Goal: Check status

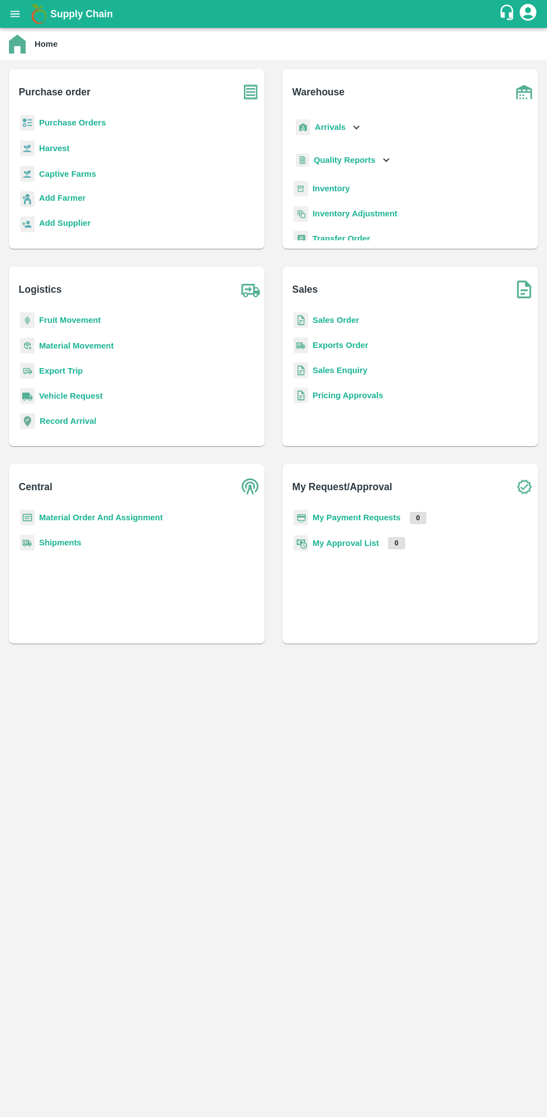
click at [355, 513] on b "My Payment Requests" at bounding box center [356, 517] width 88 height 9
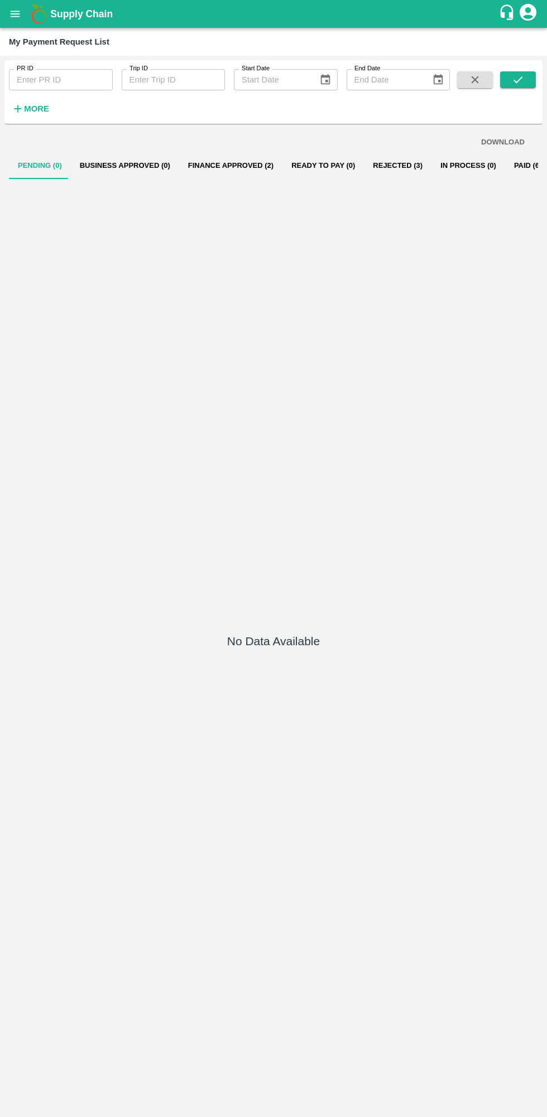
click at [194, 165] on button "Finance Approved (2)" at bounding box center [230, 165] width 103 height 27
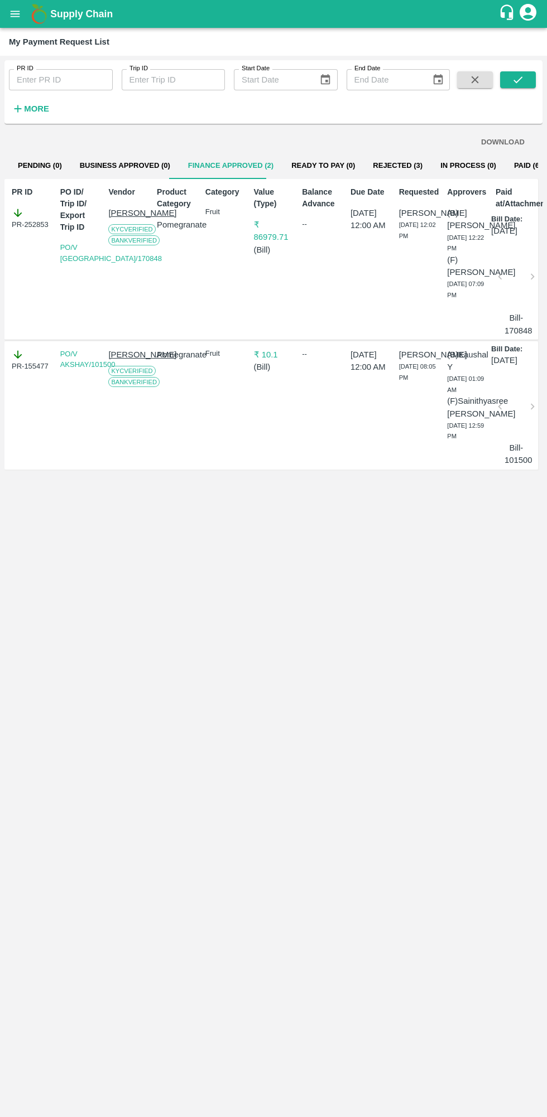
click at [521, 167] on button "Paid (641)" at bounding box center [532, 165] width 54 height 27
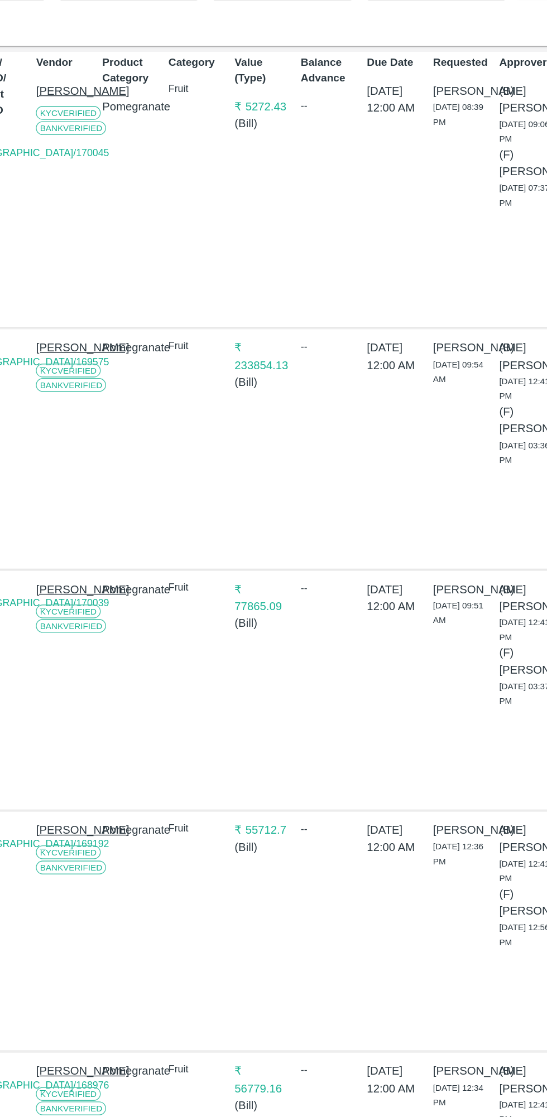
scroll to position [0, 3]
